Goal: Task Accomplishment & Management: Manage account settings

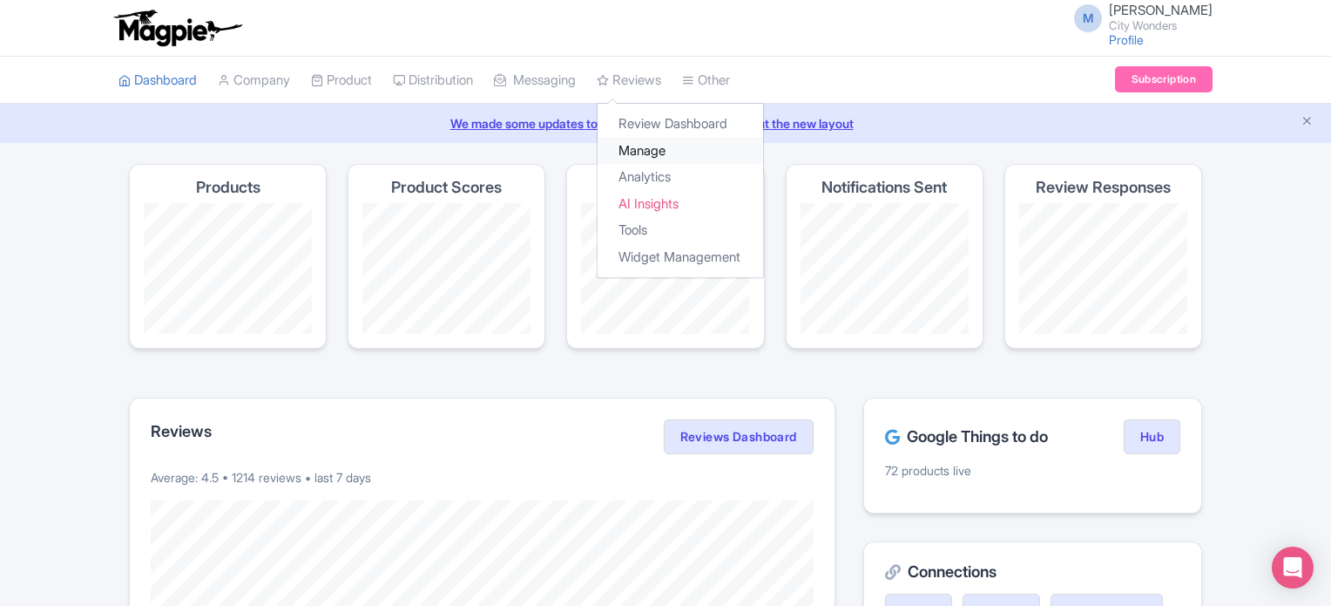
click at [660, 151] on link "Manage" at bounding box center [681, 151] width 166 height 27
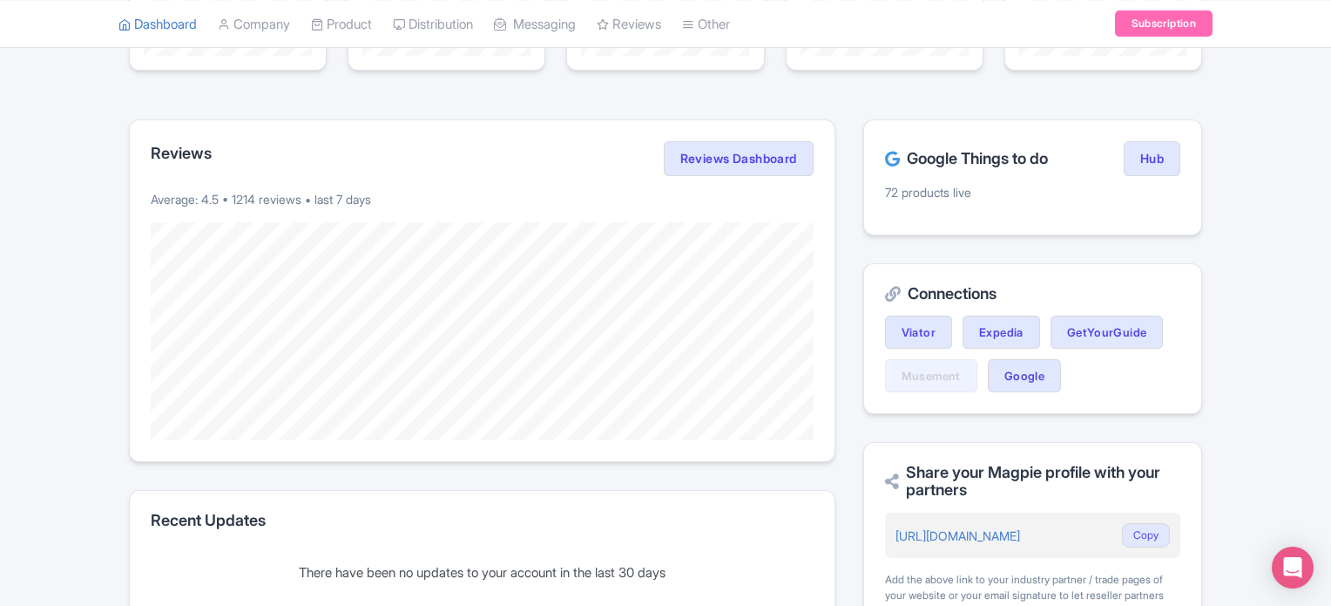
scroll to position [87, 0]
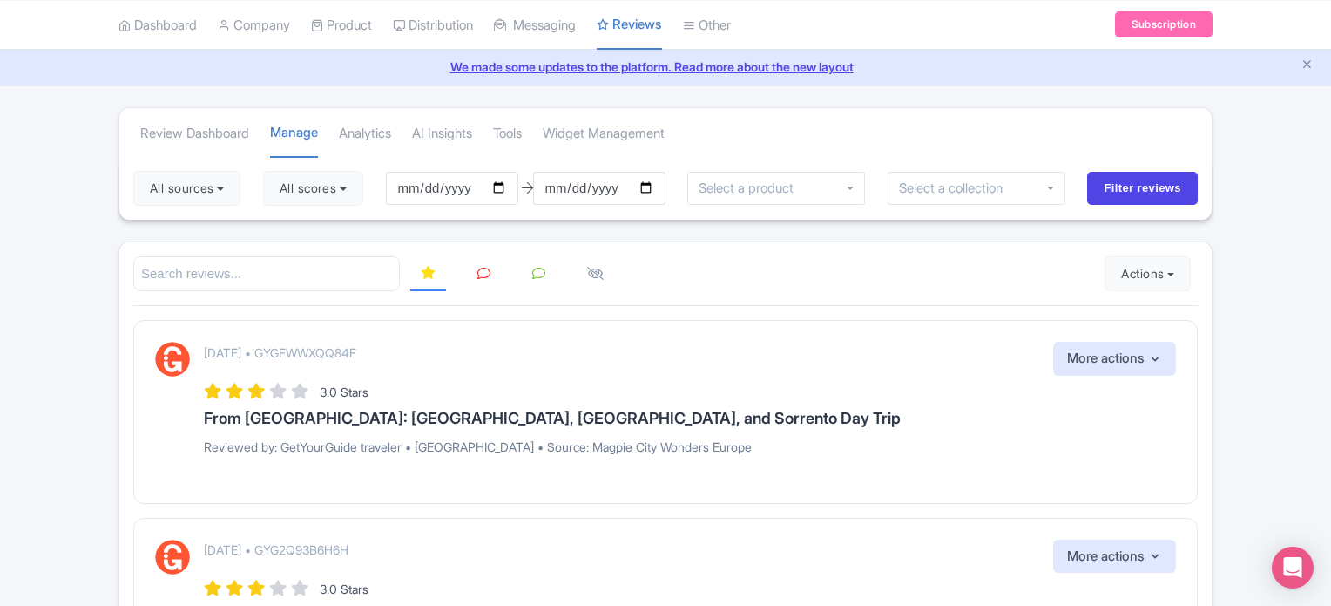
scroll to position [87, 0]
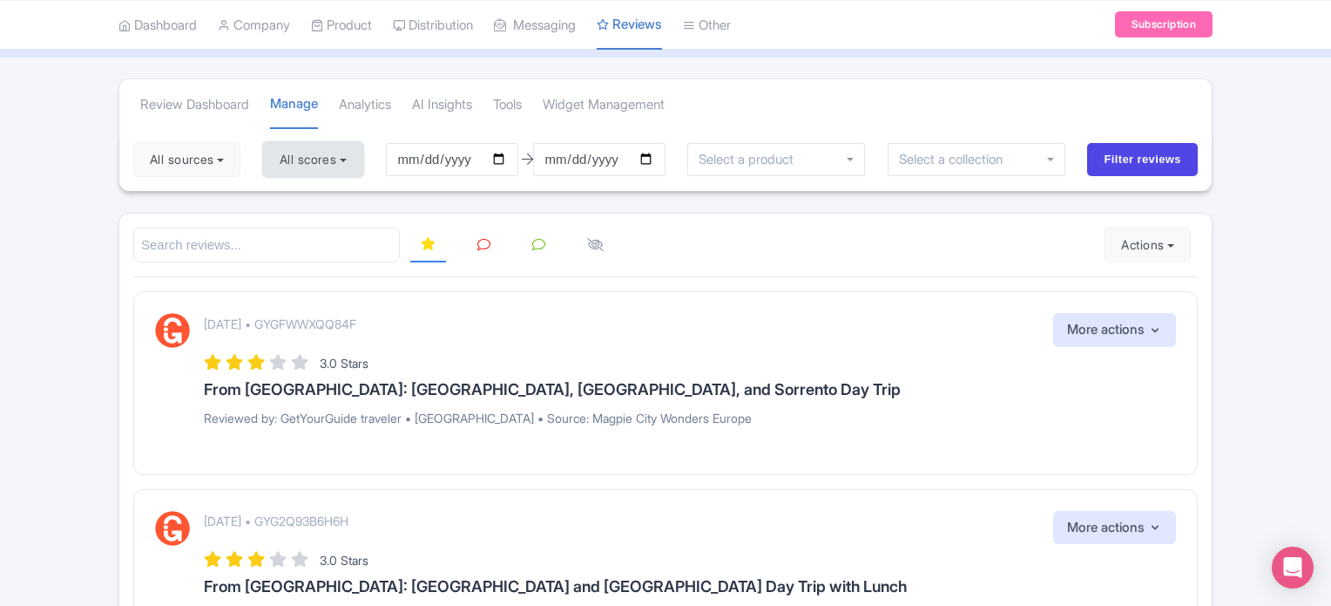
click at [328, 163] on button "All scores" at bounding box center [313, 159] width 100 height 35
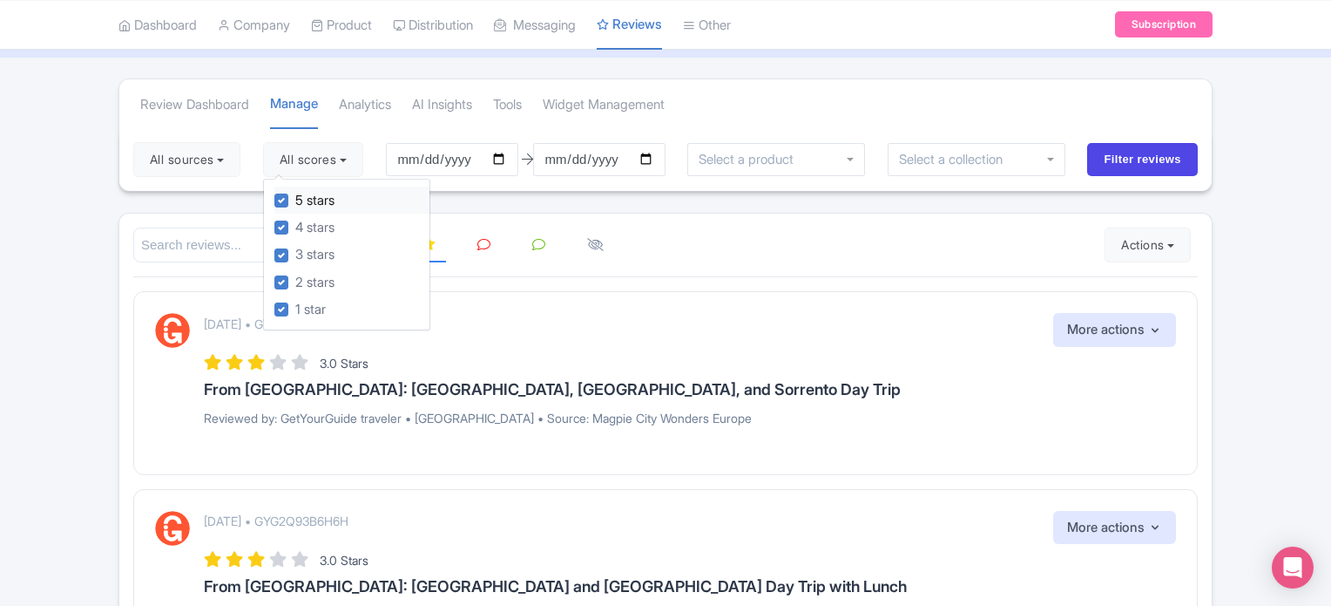
click at [295, 205] on label "5 stars" at bounding box center [314, 201] width 39 height 20
click at [295, 201] on input "5 stars" at bounding box center [300, 195] width 11 height 11
checkbox input "false"
click at [295, 221] on label "4 stars" at bounding box center [314, 228] width 39 height 20
click at [295, 221] on input "4 stars" at bounding box center [300, 222] width 11 height 11
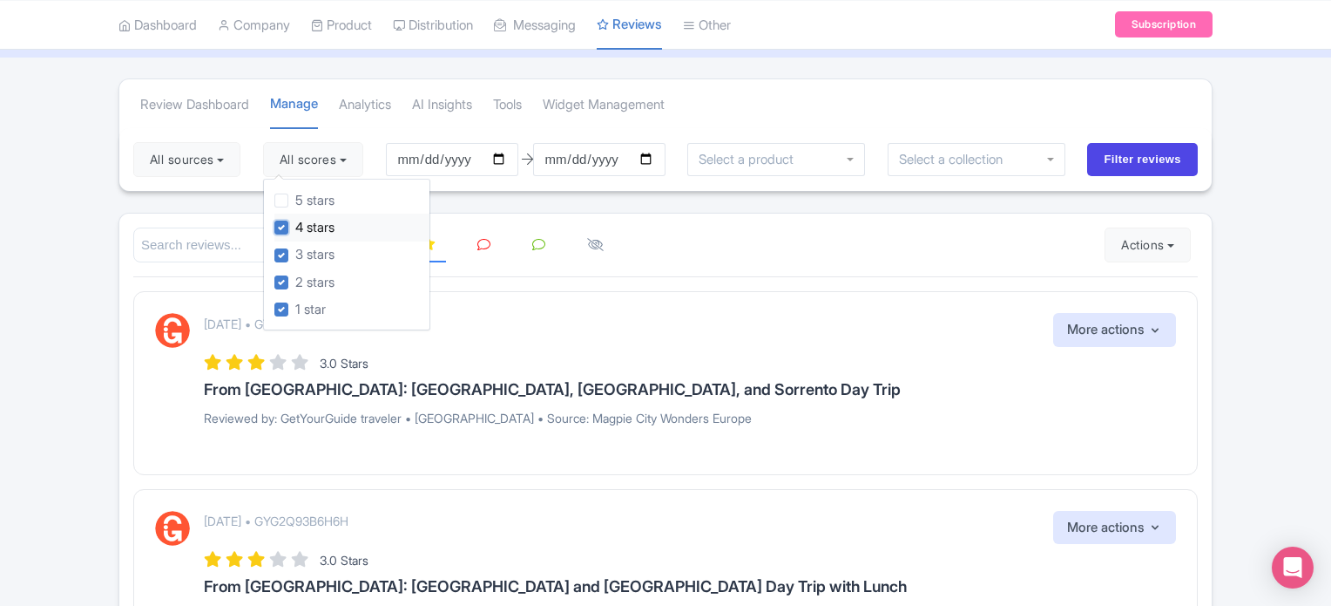
checkbox input "false"
click at [1136, 159] on input "Filter reviews" at bounding box center [1142, 159] width 111 height 33
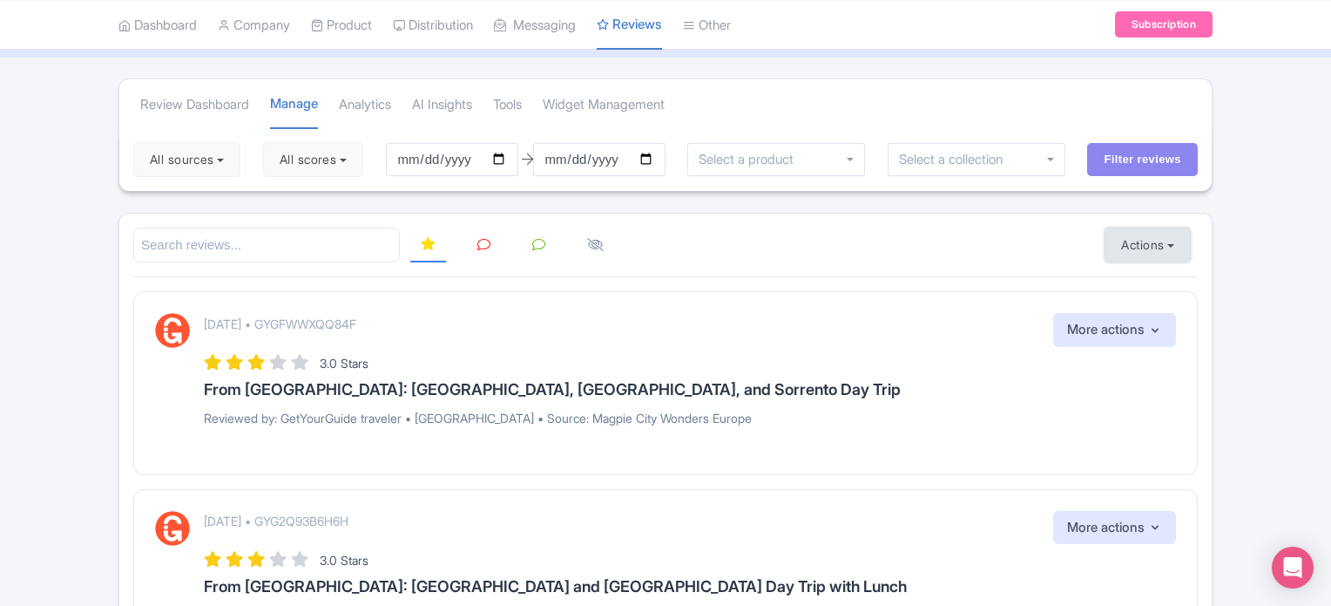
click at [1147, 249] on button "Actions" at bounding box center [1148, 244] width 86 height 35
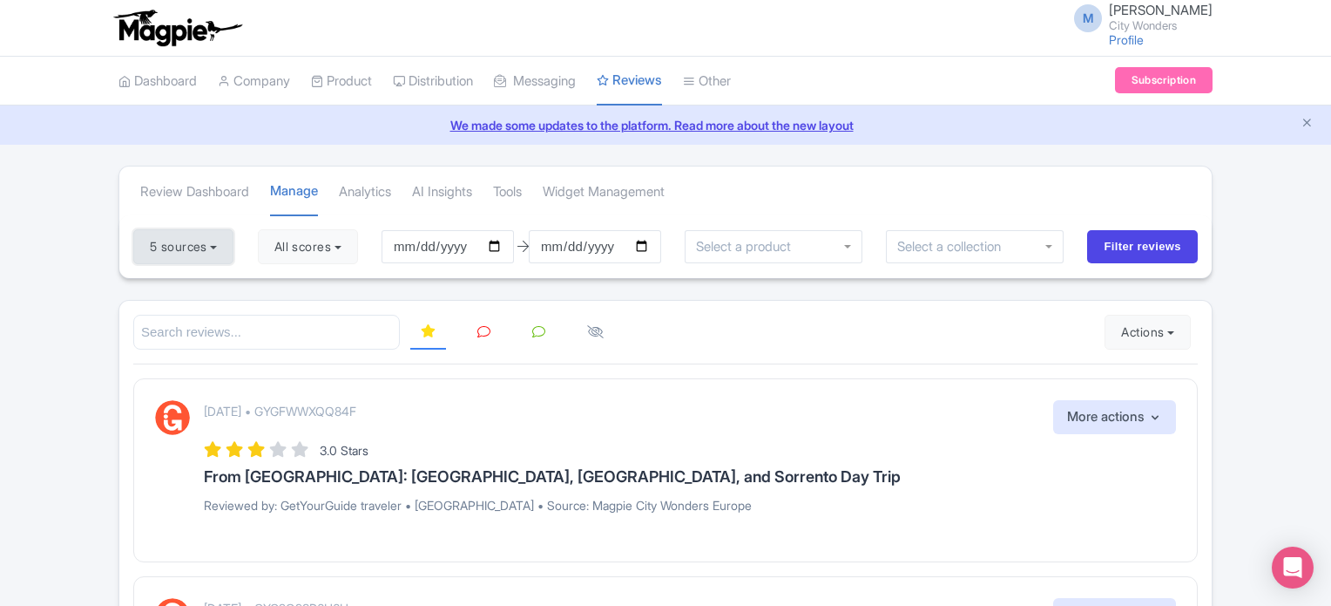
click at [200, 241] on button "5 sources" at bounding box center [183, 246] width 100 height 35
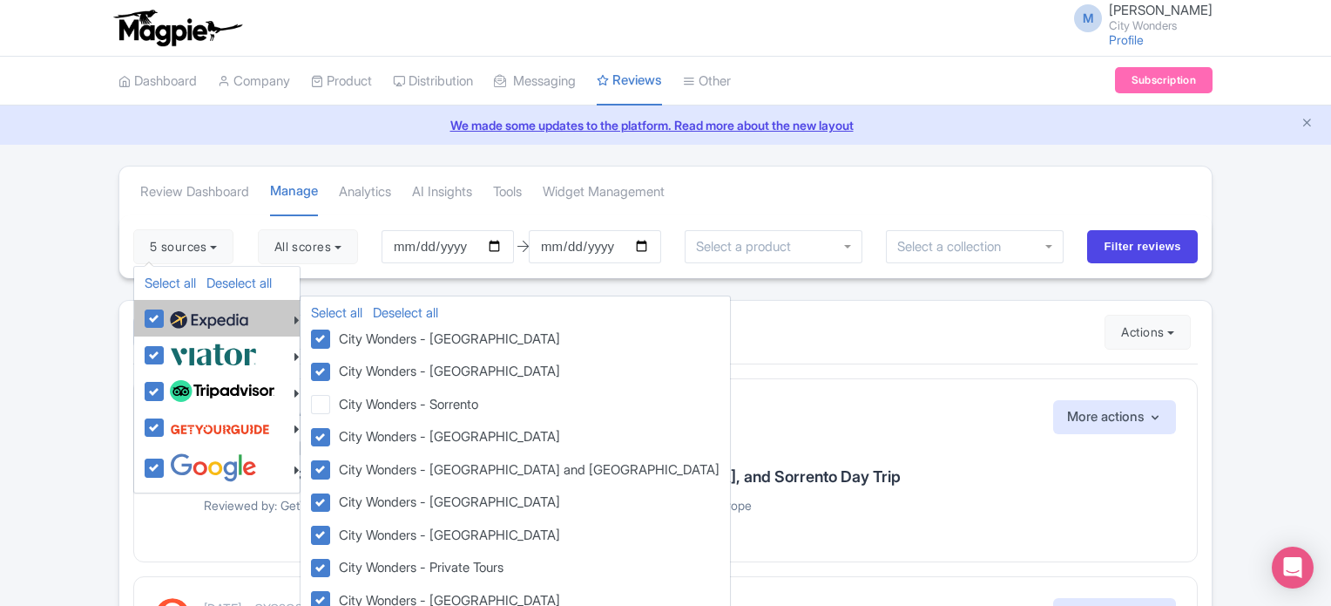
click at [166, 320] on label at bounding box center [207, 318] width 83 height 30
click at [166, 315] on input "checkbox" at bounding box center [171, 308] width 11 height 11
checkbox input "false"
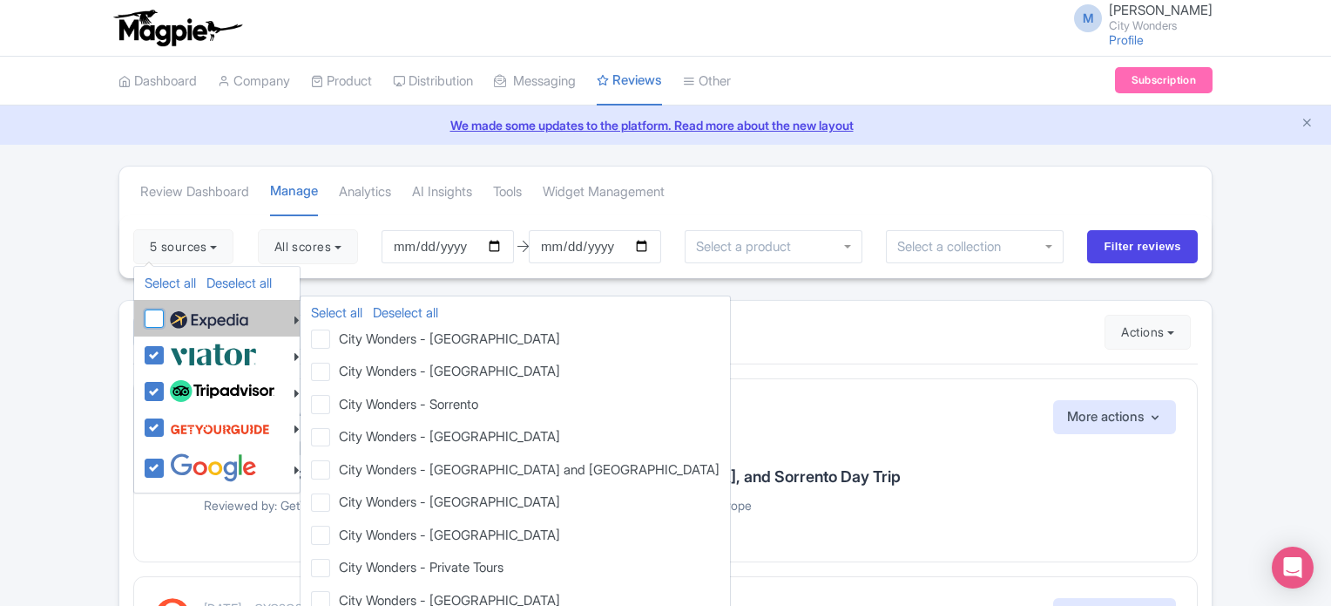
checkbox input "false"
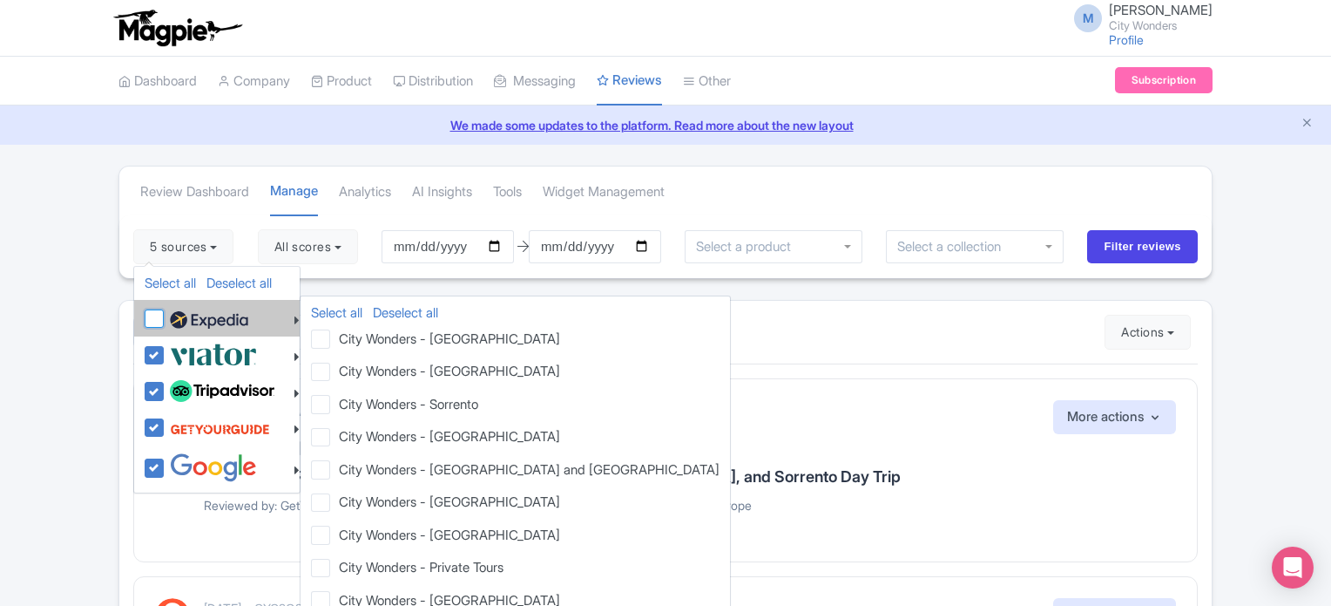
checkbox input "false"
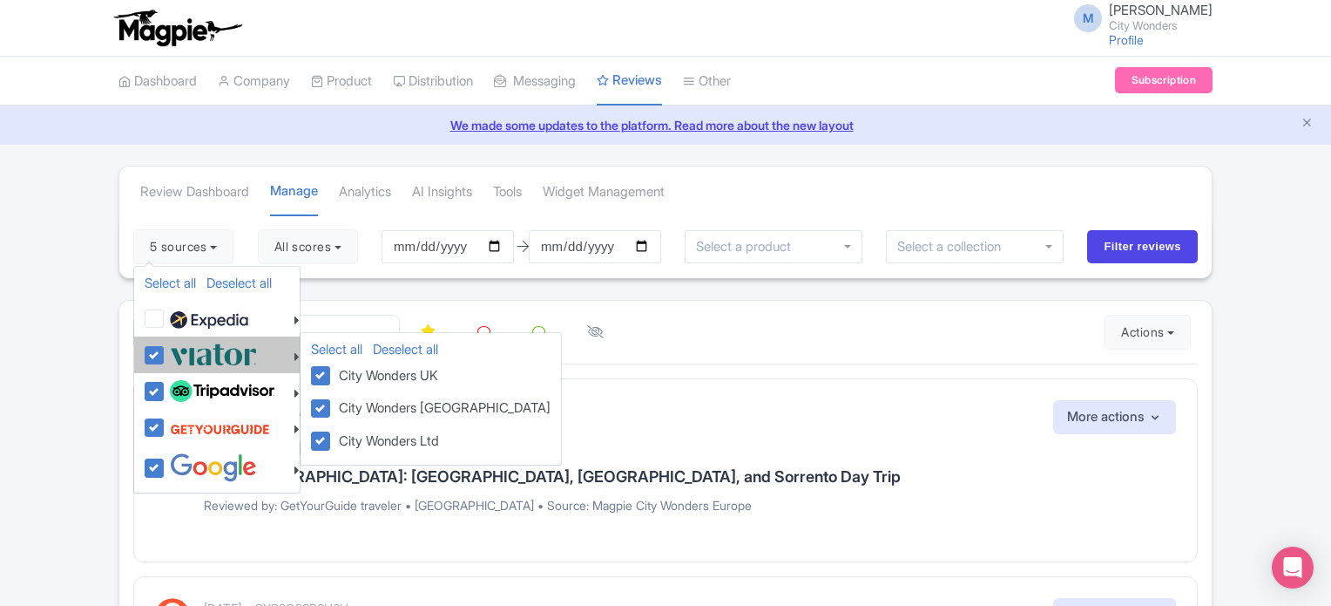
click at [166, 352] on label at bounding box center [211, 354] width 91 height 29
click at [166, 351] on input "checkbox" at bounding box center [171, 345] width 11 height 11
checkbox input "false"
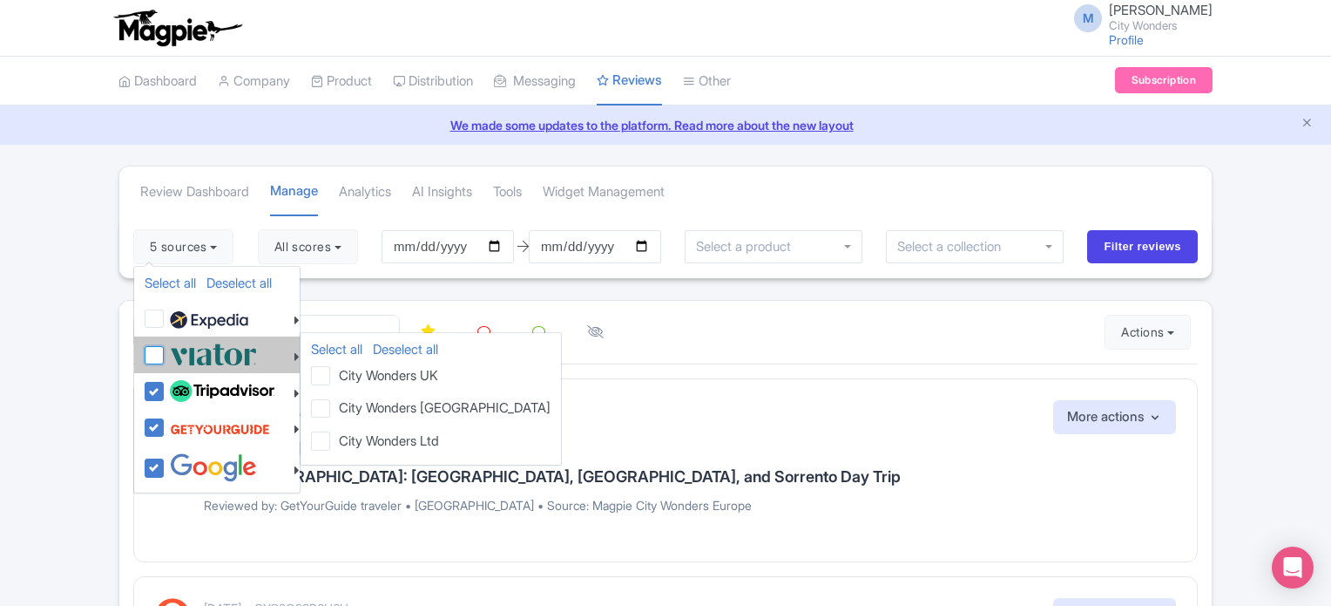
checkbox input "false"
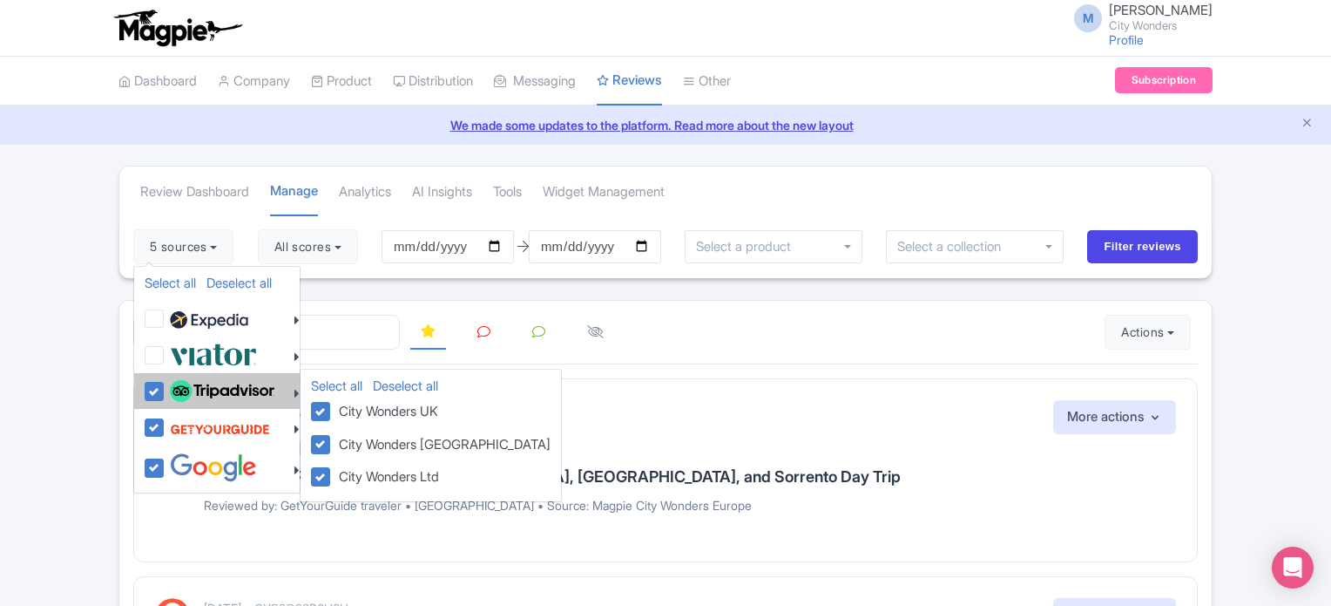
click at [166, 396] on label at bounding box center [220, 391] width 109 height 30
click at [166, 388] on input "checkbox" at bounding box center [171, 381] width 11 height 11
checkbox input "false"
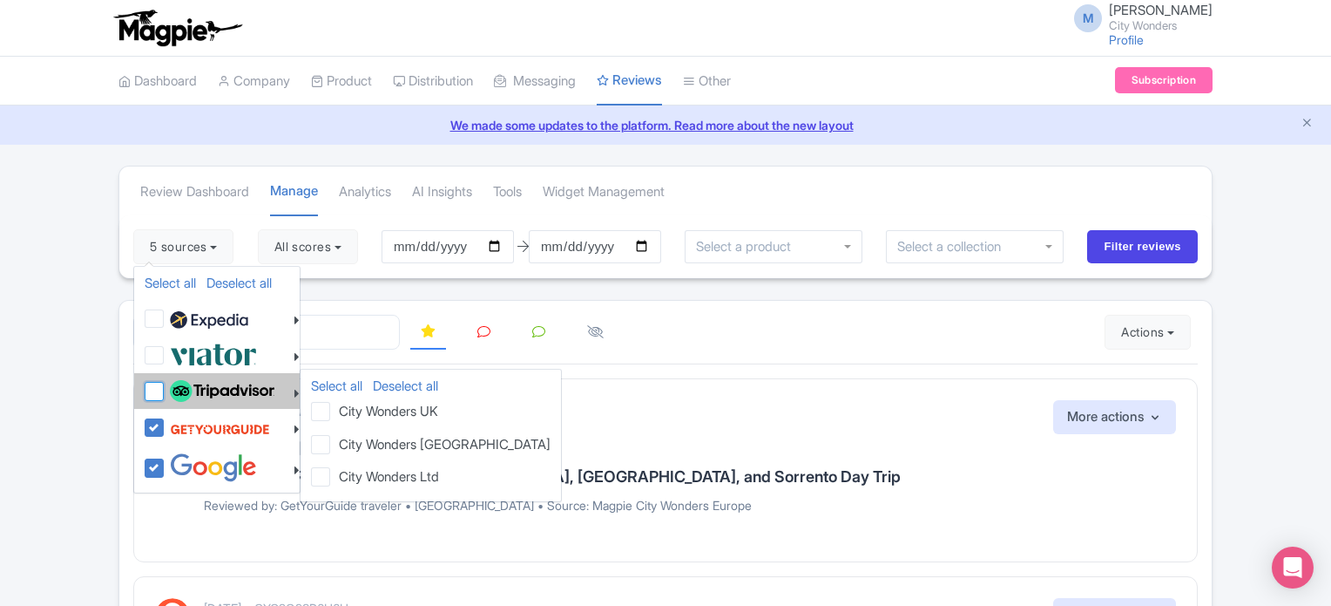
checkbox input "false"
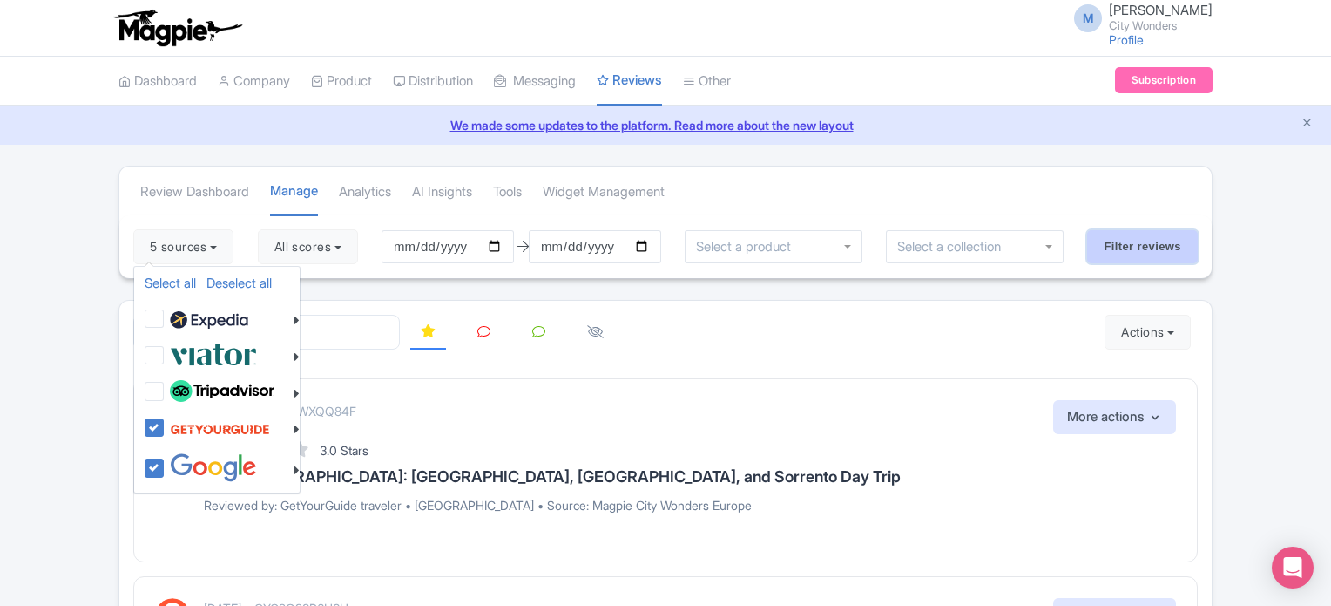
click at [1138, 250] on input "Filter reviews" at bounding box center [1142, 246] width 111 height 33
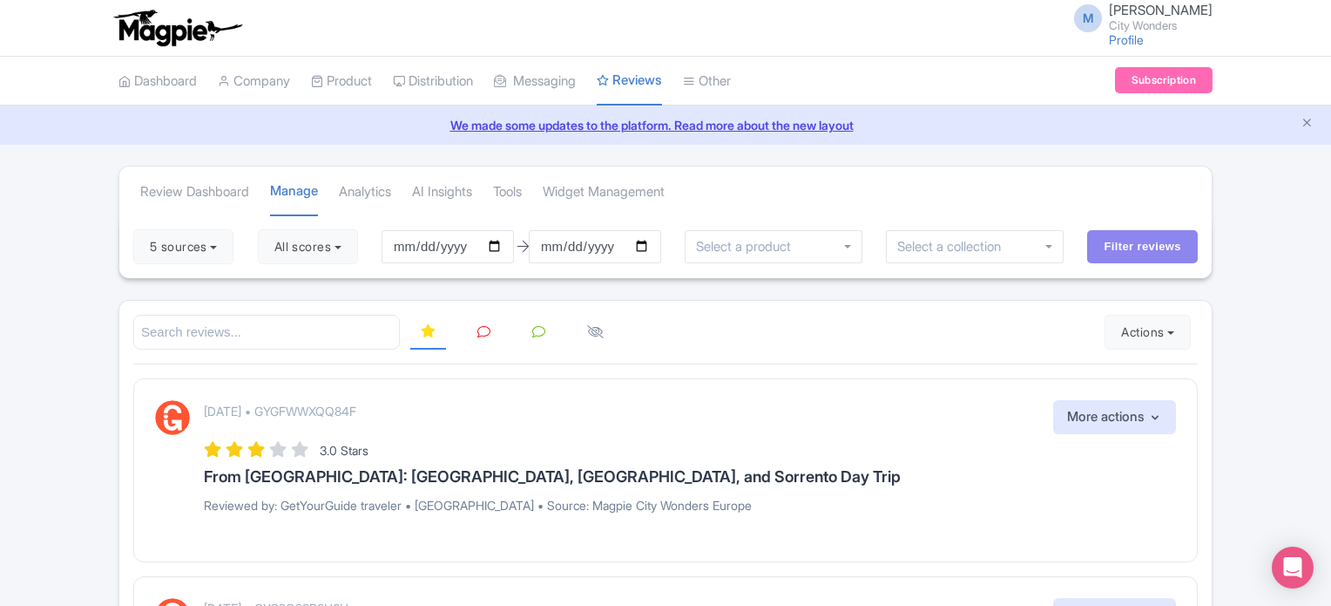
click at [484, 334] on icon at bounding box center [483, 331] width 13 height 13
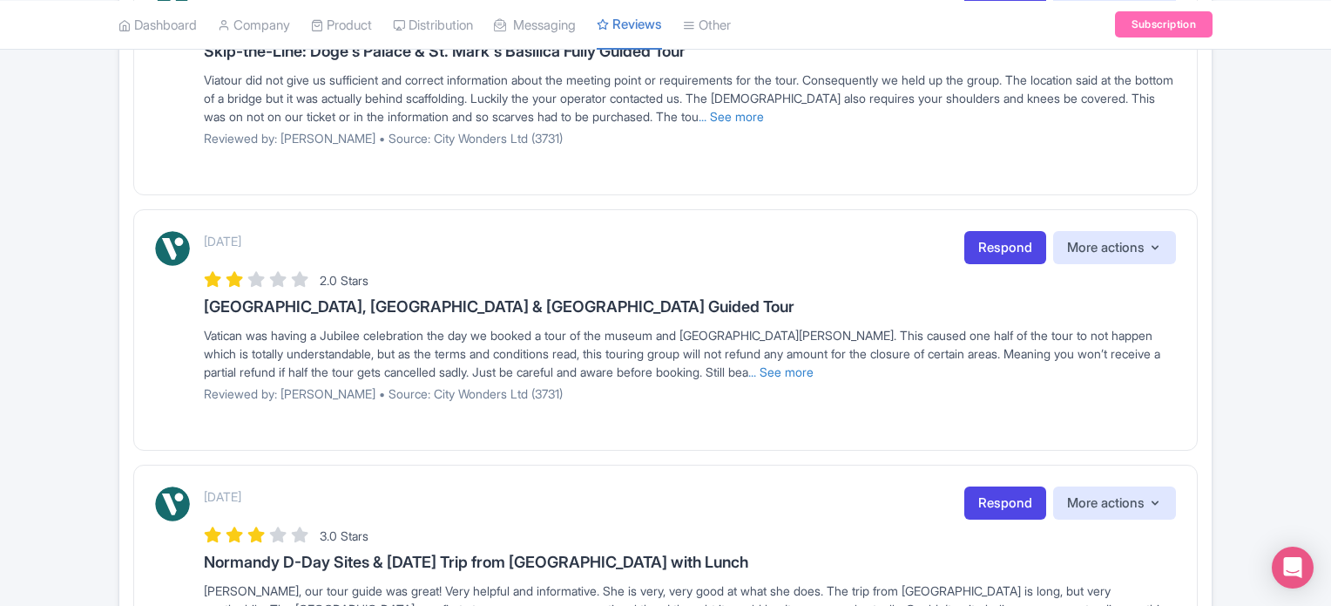
scroll to position [1917, 0]
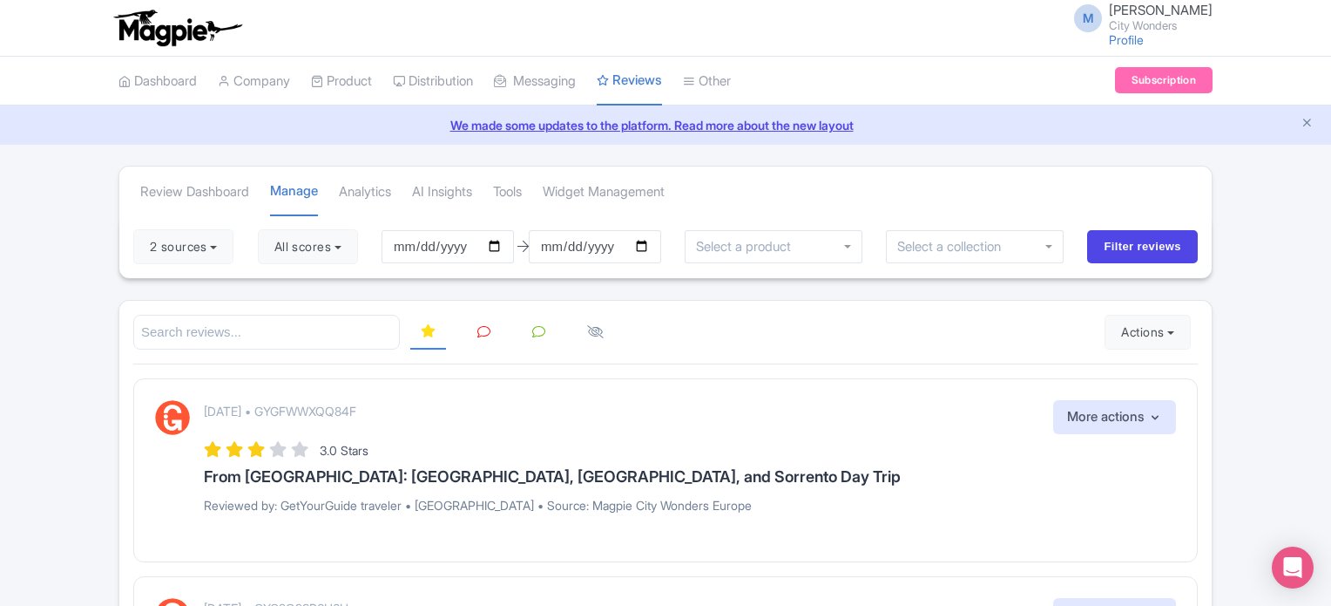
click at [481, 330] on icon at bounding box center [483, 331] width 13 height 13
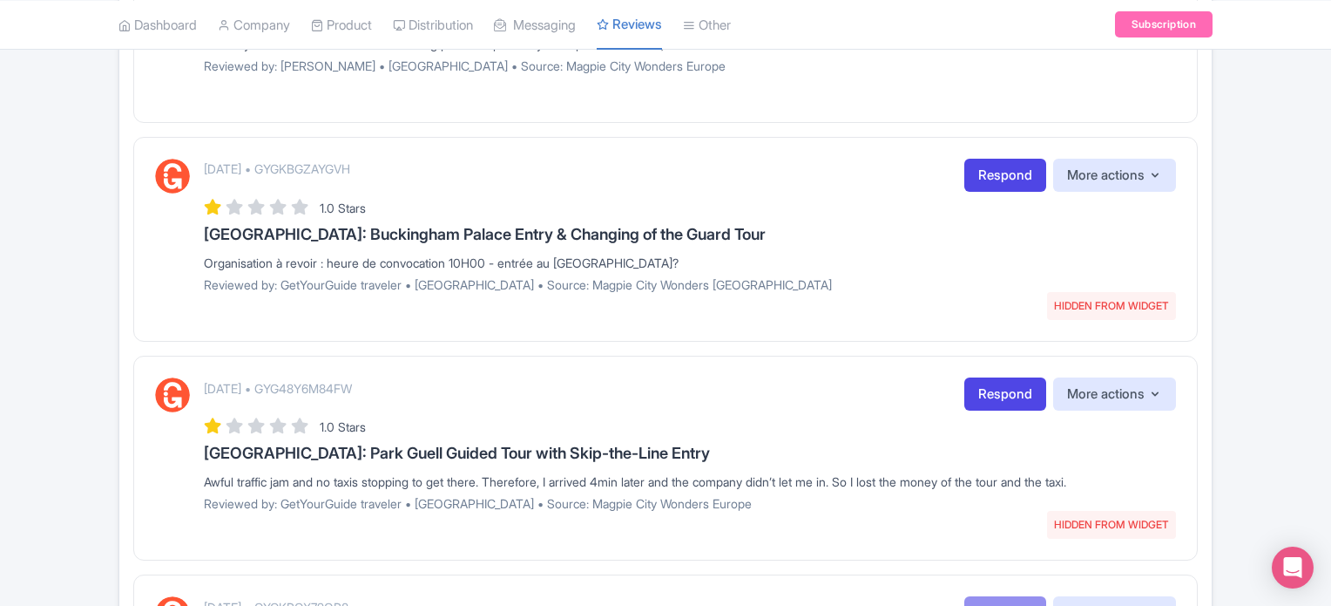
scroll to position [784, 0]
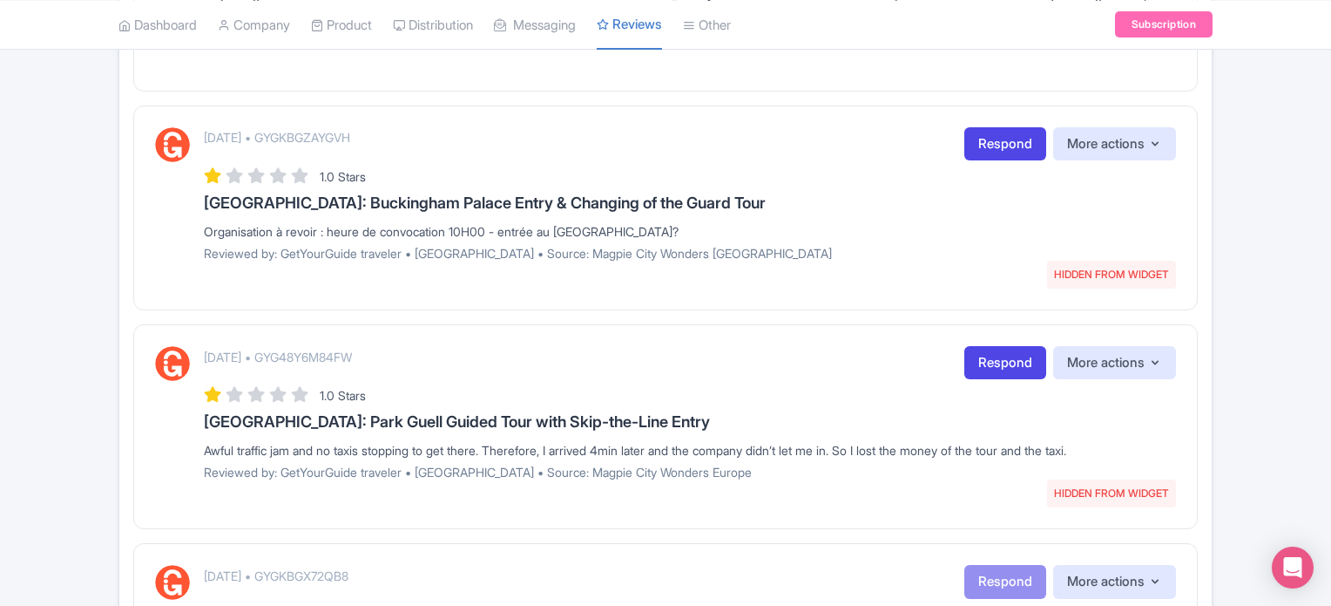
click at [350, 132] on p "[DATE] • GYGKBGZAYGVH" at bounding box center [277, 137] width 146 height 18
copy p "GYGKBGZAYGVH"
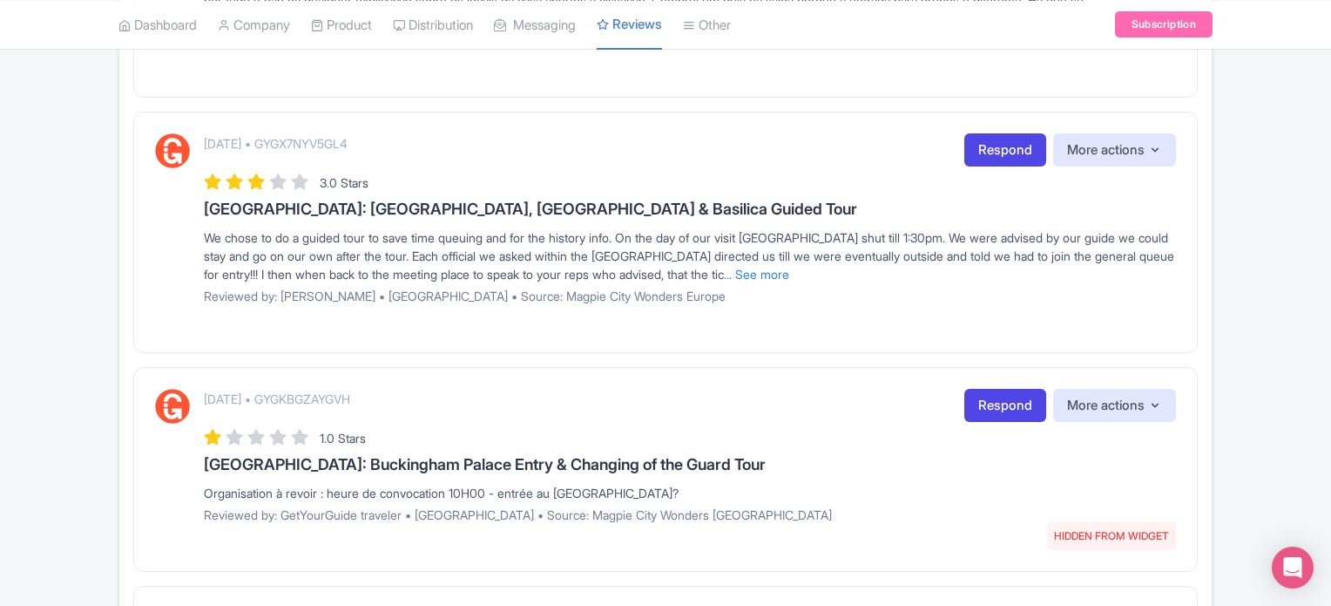
scroll to position [0, 0]
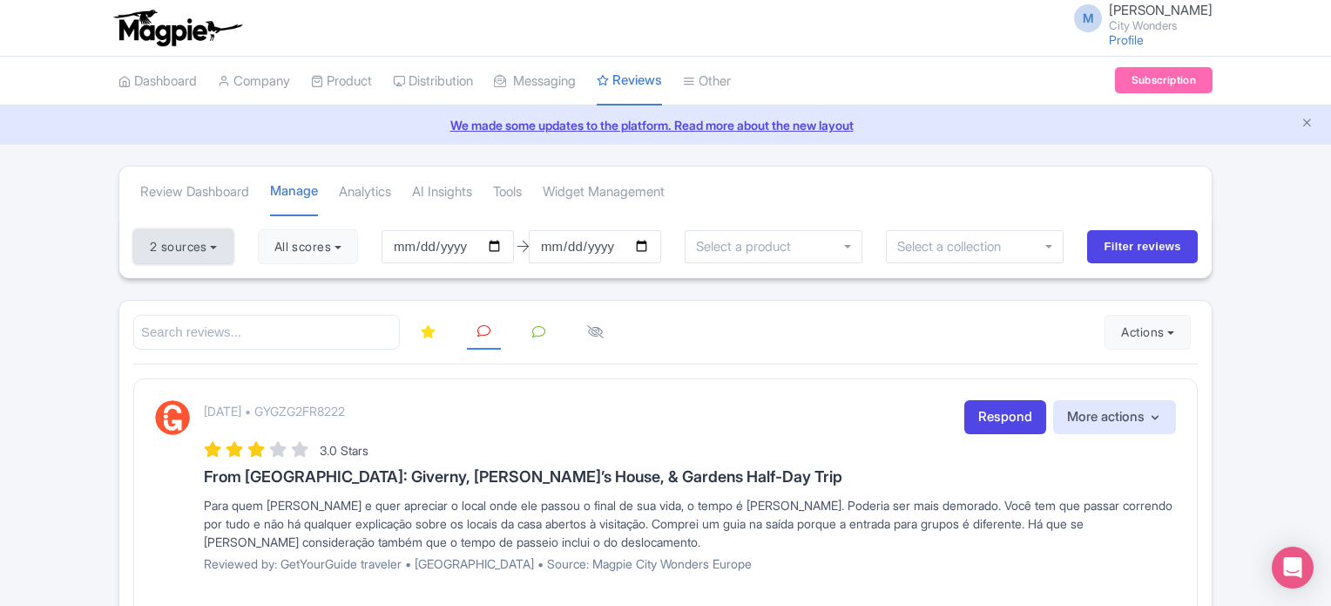
click at [217, 246] on button "2 sources" at bounding box center [183, 246] width 100 height 35
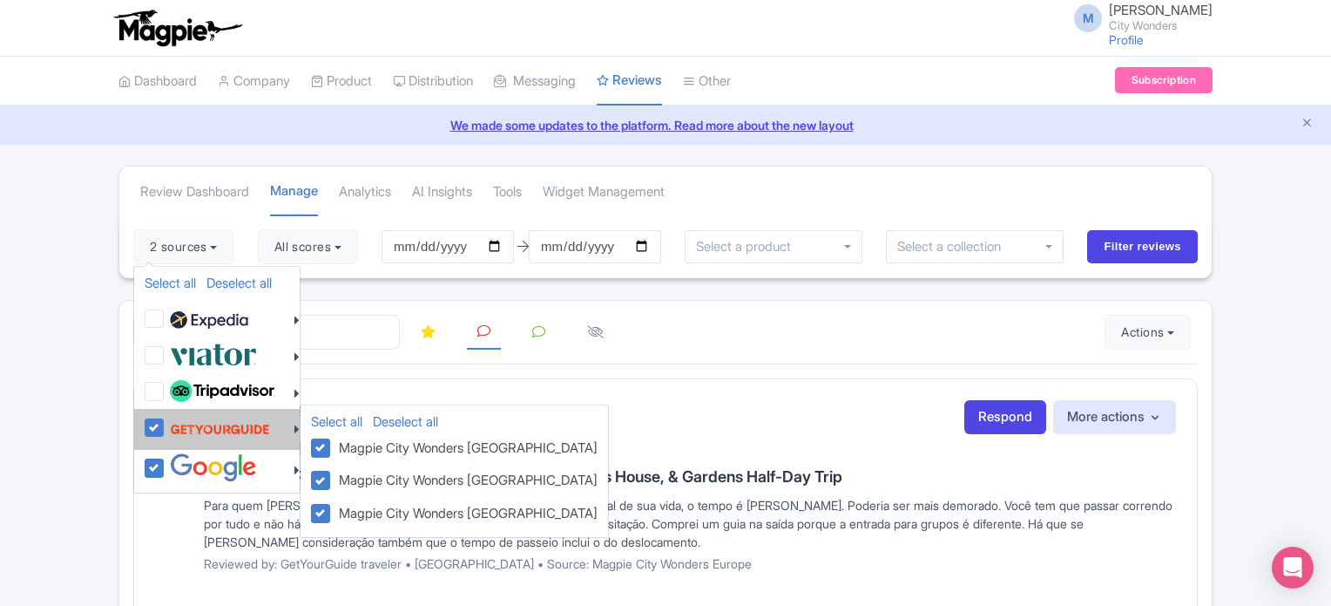
click at [166, 422] on label at bounding box center [218, 428] width 105 height 33
click at [166, 422] on input "checkbox" at bounding box center [171, 417] width 11 height 11
checkbox input "false"
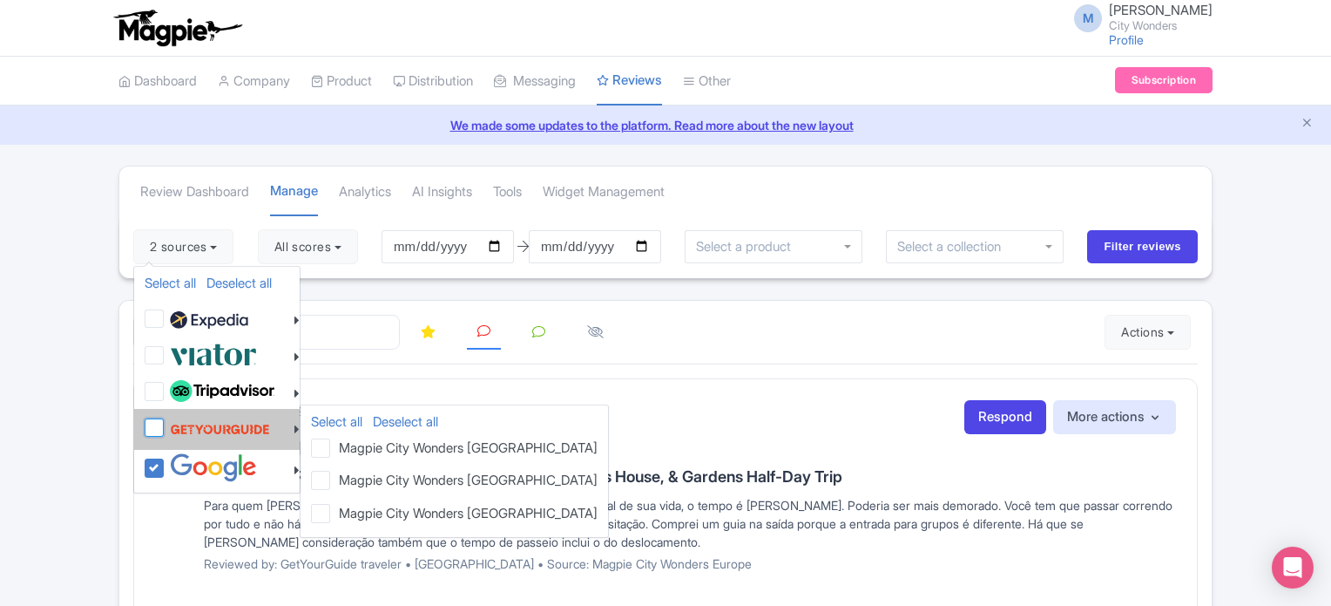
checkbox input "false"
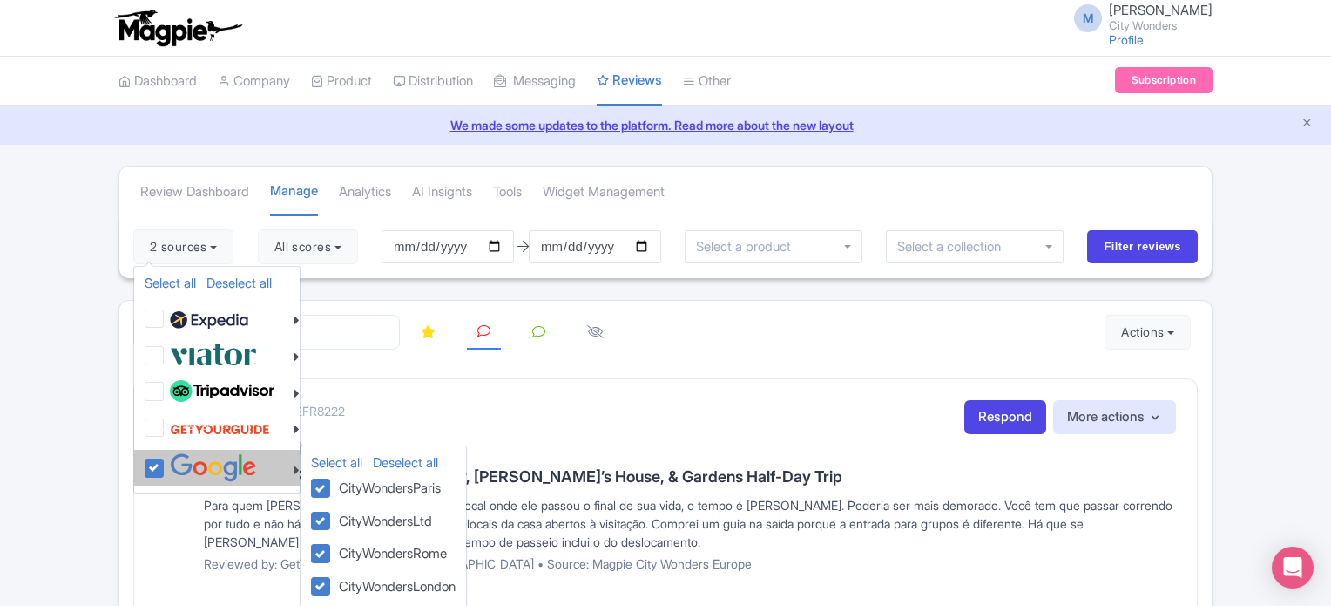
click at [166, 463] on label at bounding box center [211, 467] width 91 height 29
click at [166, 463] on input "checkbox" at bounding box center [171, 458] width 11 height 11
checkbox input "false"
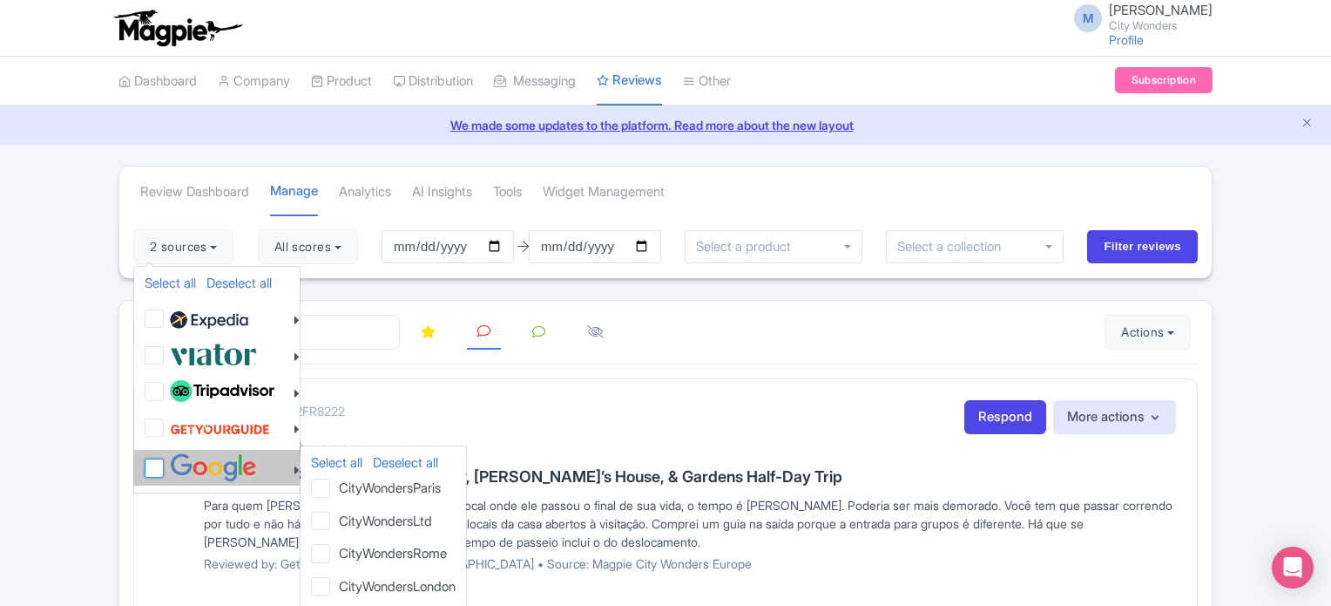
checkbox input "false"
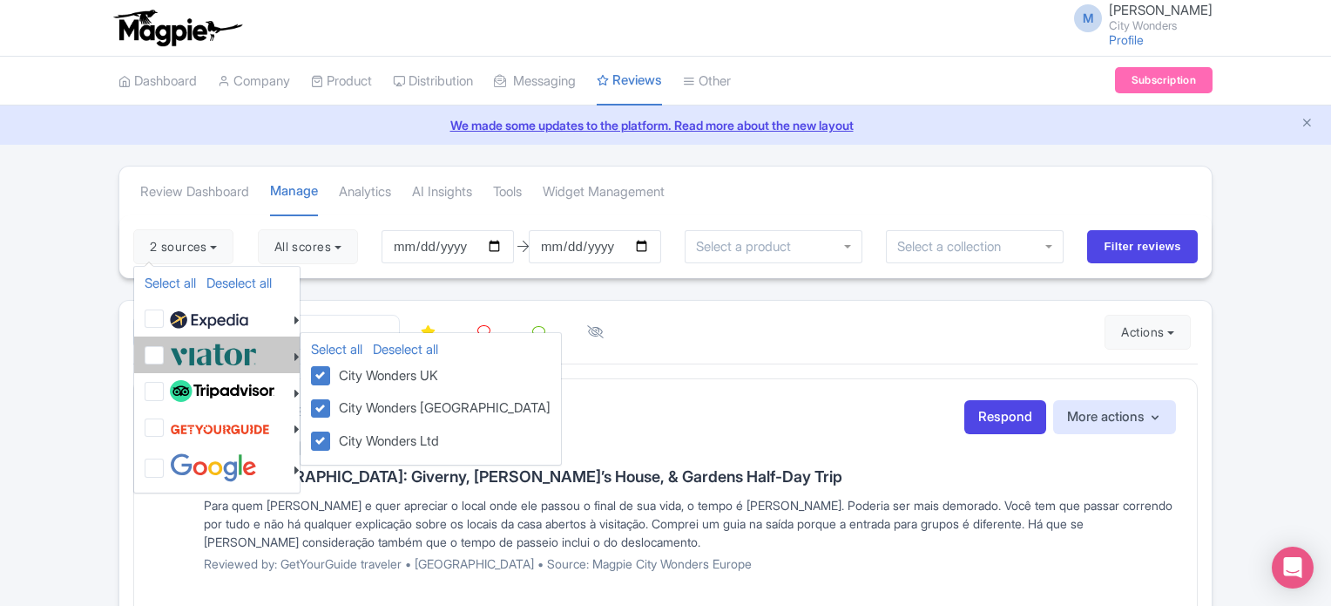
click at [166, 360] on label at bounding box center [211, 354] width 91 height 29
click at [166, 351] on input "checkbox" at bounding box center [171, 345] width 11 height 11
checkbox input "true"
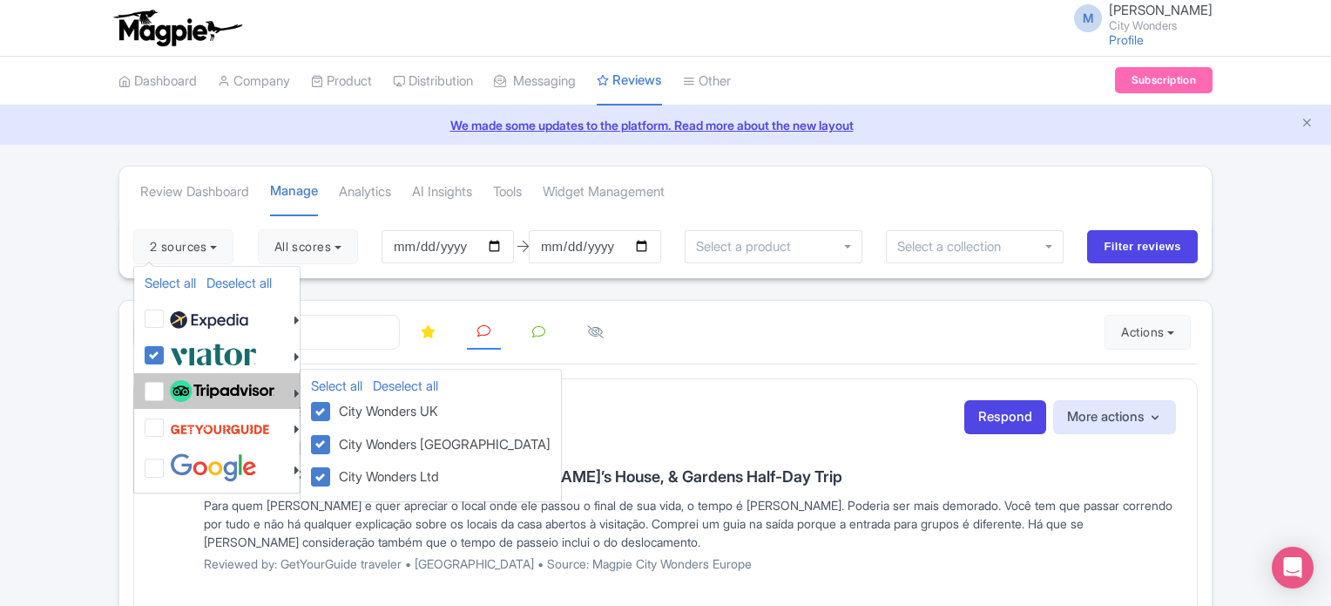
click at [166, 383] on label at bounding box center [220, 391] width 109 height 30
click at [166, 383] on input "checkbox" at bounding box center [171, 381] width 11 height 11
checkbox input "true"
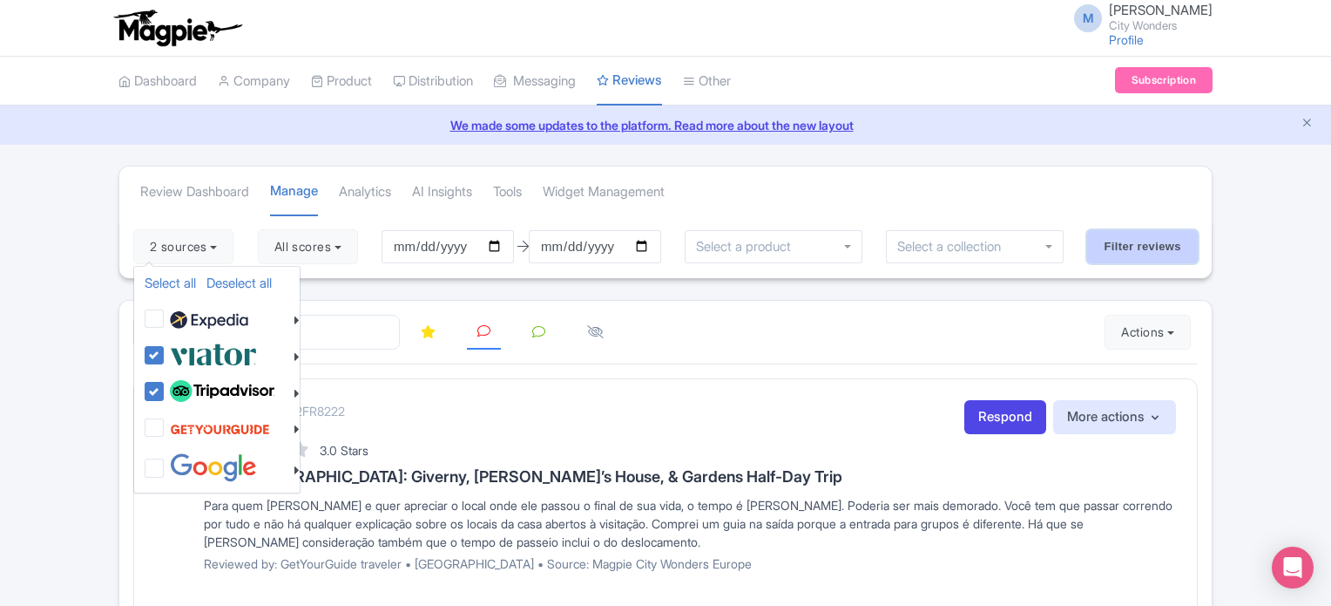
click at [1155, 258] on input "Filter reviews" at bounding box center [1142, 246] width 111 height 33
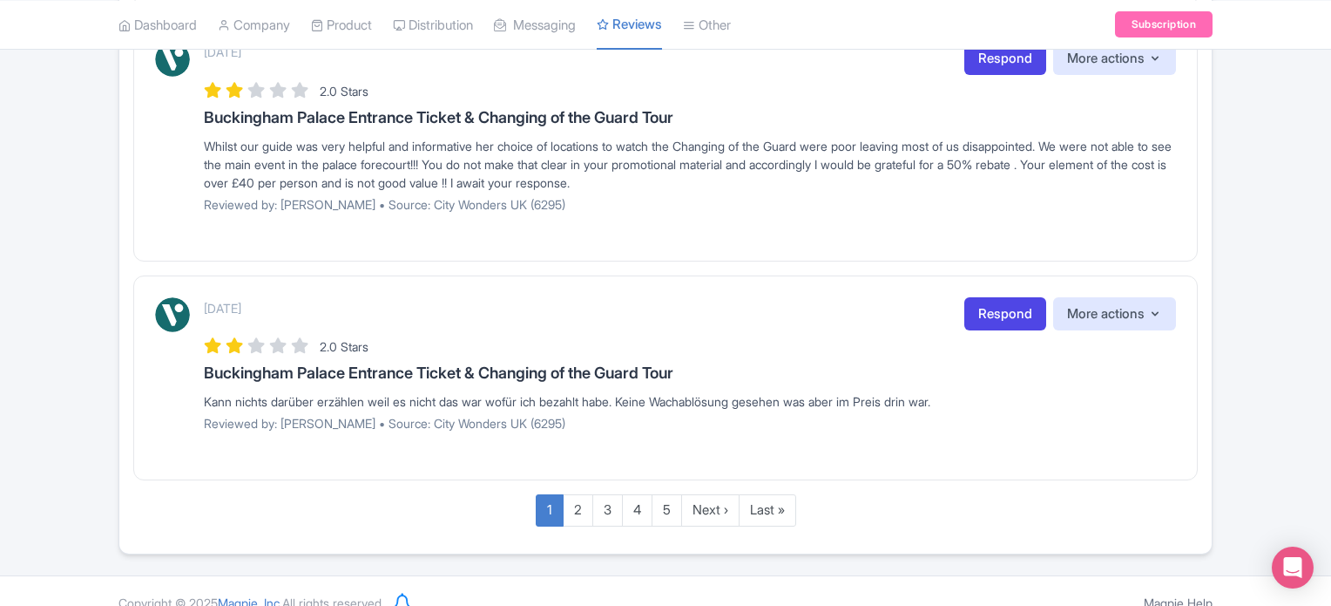
scroll to position [2523, 0]
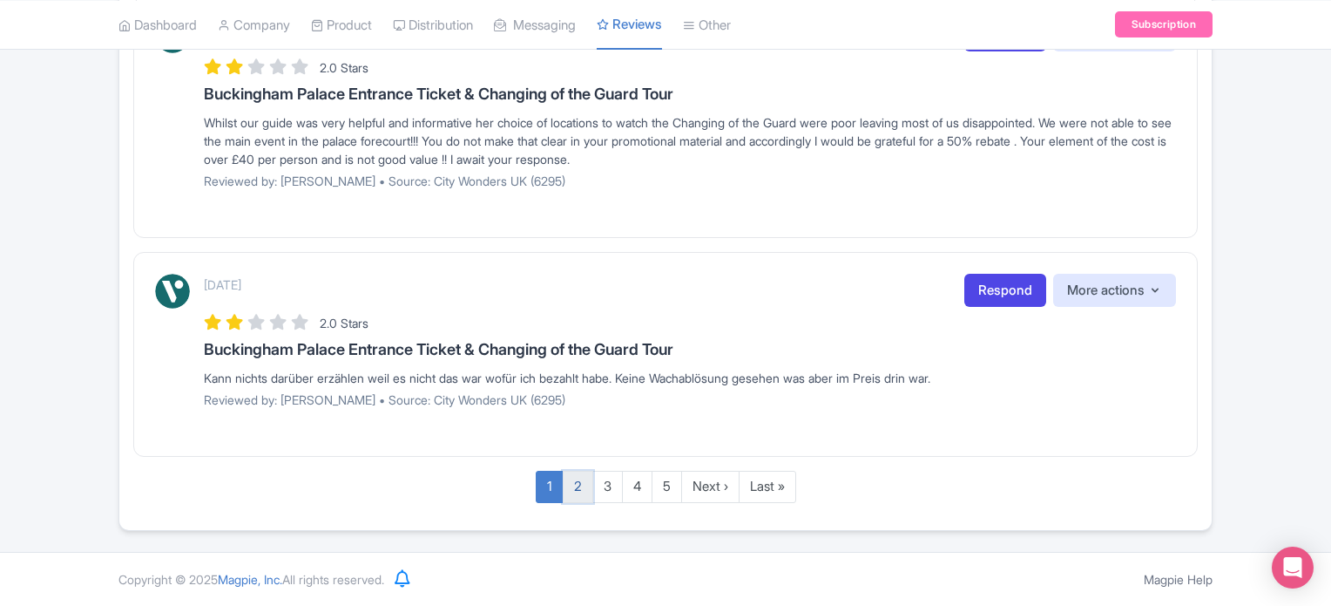
click at [583, 491] on link "2" at bounding box center [578, 487] width 30 height 32
